Goal: Information Seeking & Learning: Find specific fact

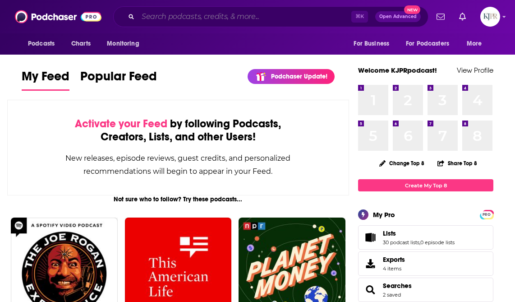
click at [187, 18] on input "Search podcasts, credits, & more..." at bounding box center [244, 16] width 213 height 14
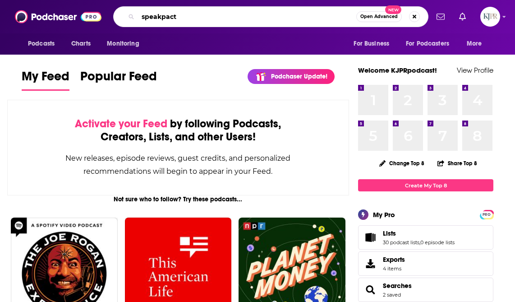
type input "speakpact"
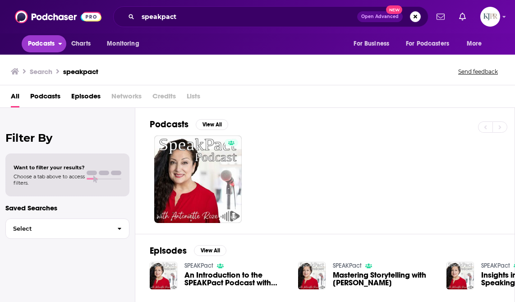
click at [50, 46] on span "Podcasts" at bounding box center [41, 43] width 27 height 13
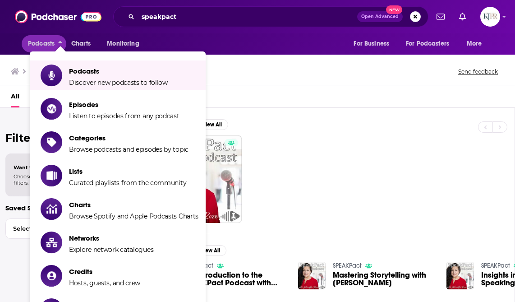
click at [191, 34] on div "Podcasts Charts Monitoring For Business For Podcasters More" at bounding box center [257, 43] width 515 height 21
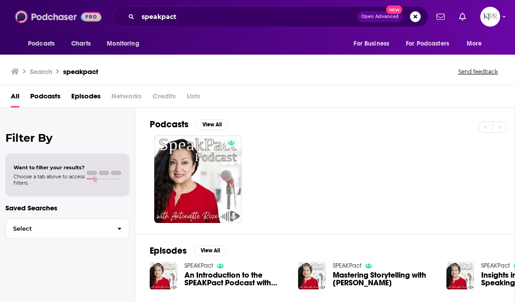
click at [88, 17] on img at bounding box center [58, 16] width 87 height 17
